Goal: Transaction & Acquisition: Purchase product/service

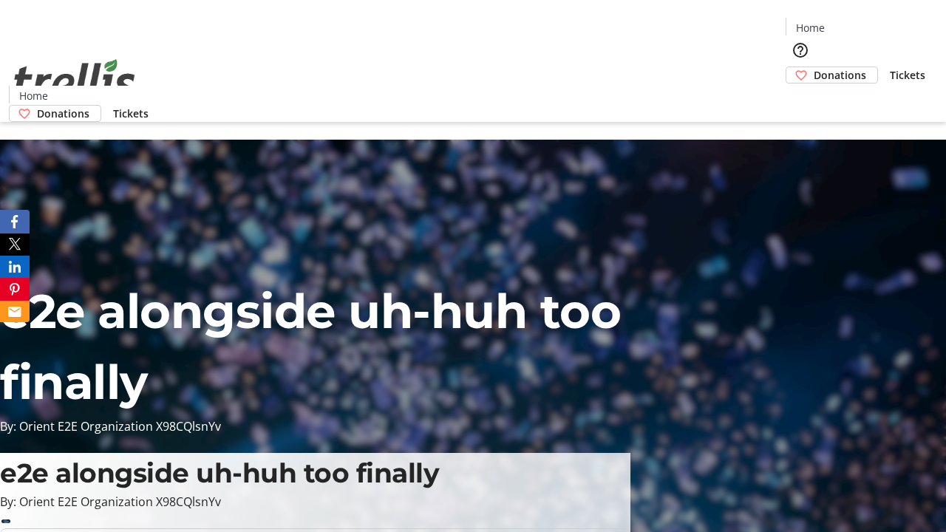
click at [814, 67] on span "Donations" at bounding box center [840, 75] width 52 height 16
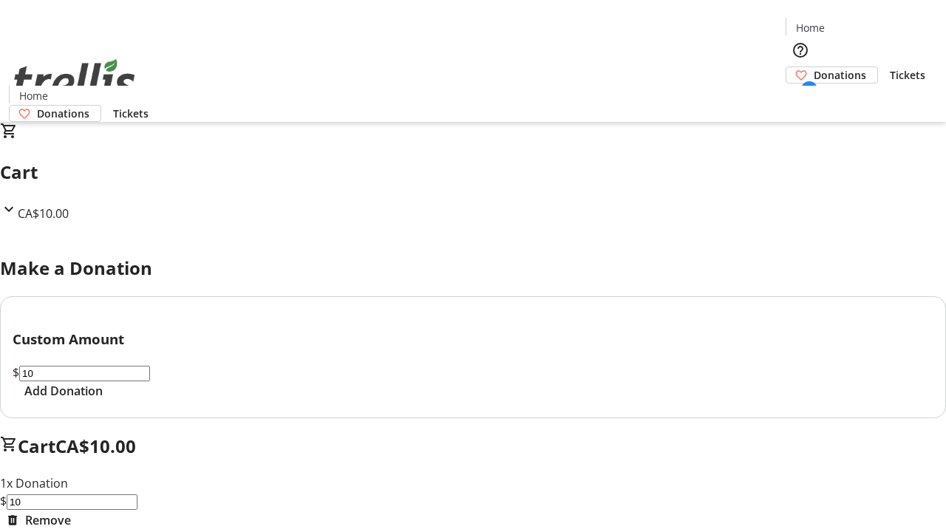
select select "CA"
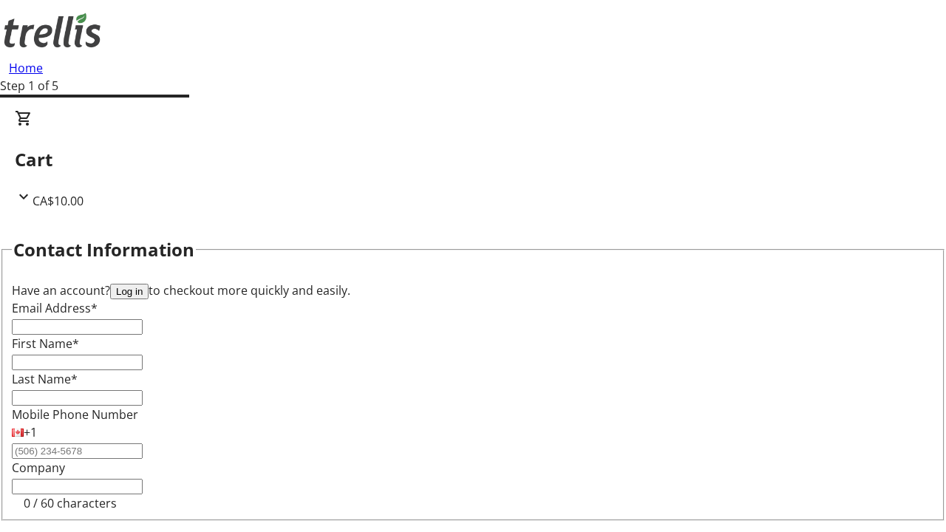
click at [149, 284] on button "Log in" at bounding box center [129, 292] width 38 height 16
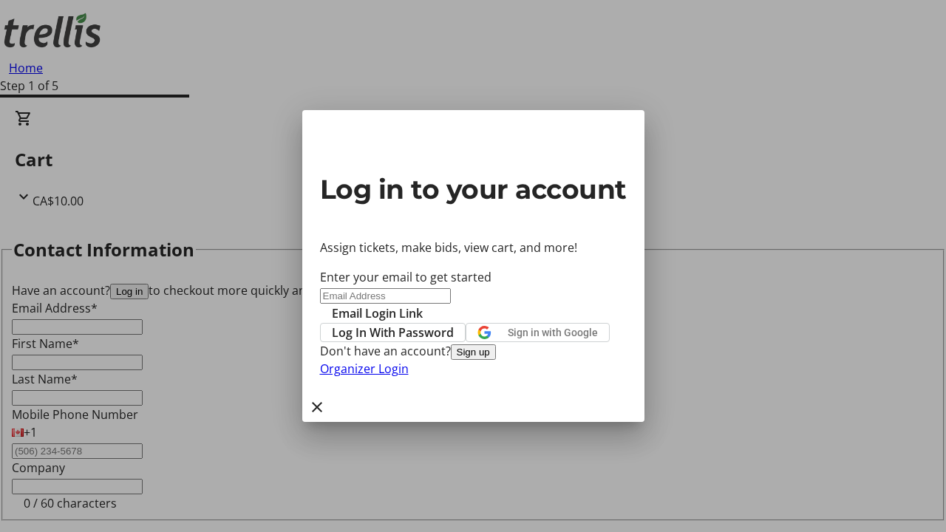
click at [454, 324] on span "Log In With Password" at bounding box center [393, 333] width 122 height 18
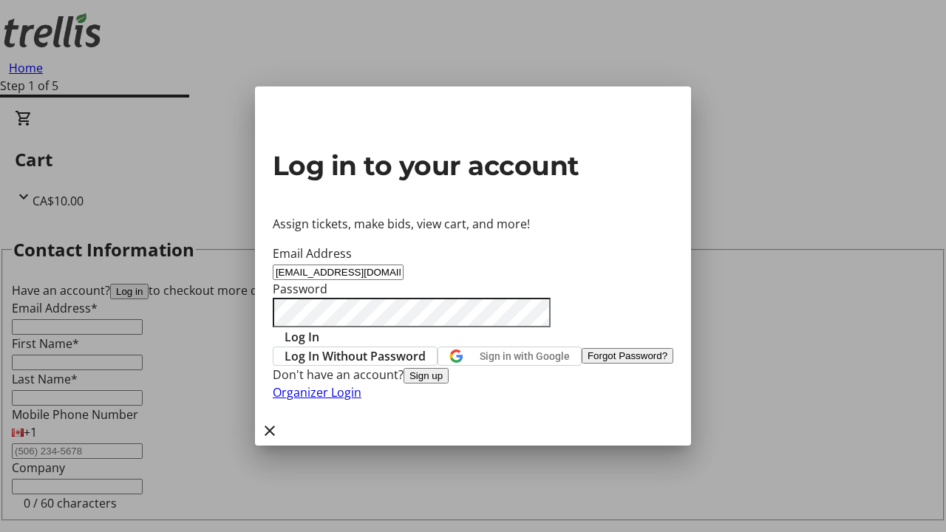
type input "[EMAIL_ADDRESS][DOMAIN_NAME]"
click at [319, 328] on span "Log In" at bounding box center [301, 337] width 35 height 18
